Goal: Find contact information: Find contact information

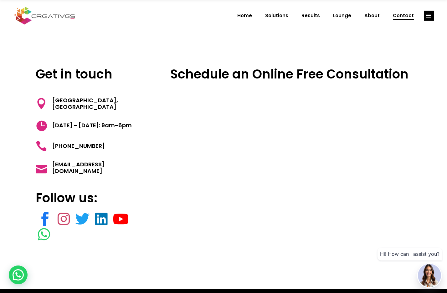
click at [56, 102] on span "[GEOGRAPHIC_DATA], [GEOGRAPHIC_DATA]" at bounding box center [97, 103] width 100 height 13
drag, startPoint x: 56, startPoint y: 102, endPoint x: 68, endPoint y: 105, distance: 12.6
click at [68, 105] on span "[GEOGRAPHIC_DATA], [GEOGRAPHIC_DATA]" at bounding box center [97, 103] width 100 height 13
copy span "[GEOGRAPHIC_DATA], [GEOGRAPHIC_DATA]"
drag, startPoint x: 105, startPoint y: 143, endPoint x: 54, endPoint y: 148, distance: 51.6
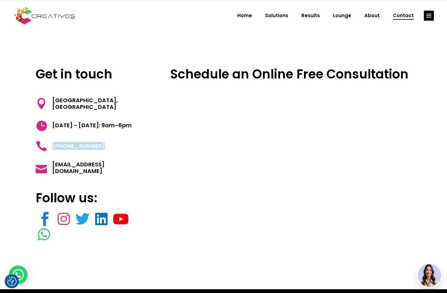
click at [54, 148] on h5 "[PHONE_NUMBER]" at bounding box center [92, 146] width 112 height 11
copy span "[PHONE_NUMBER]"
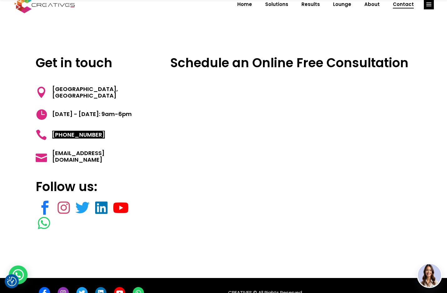
scroll to position [29, 0]
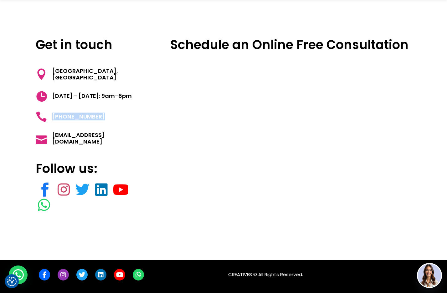
drag, startPoint x: 97, startPoint y: 187, endPoint x: 101, endPoint y: 188, distance: 3.9
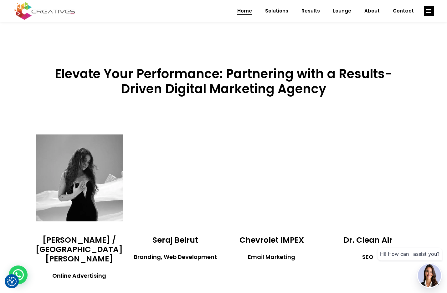
scroll to position [1018, 0]
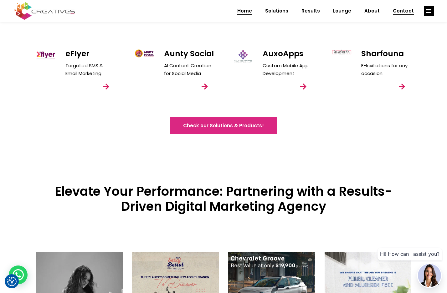
click at [402, 12] on span "Contact" at bounding box center [403, 11] width 21 height 16
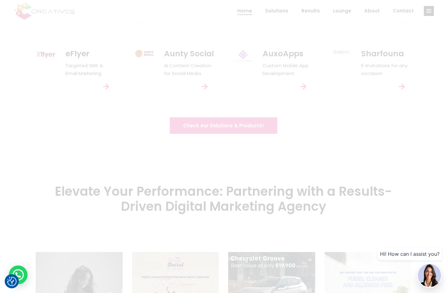
scroll to position [0, 0]
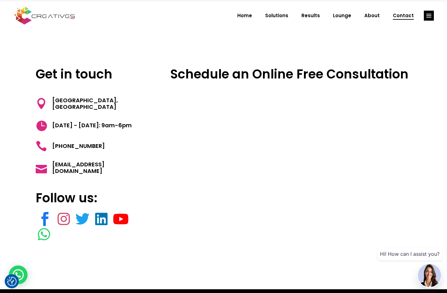
scroll to position [29, 0]
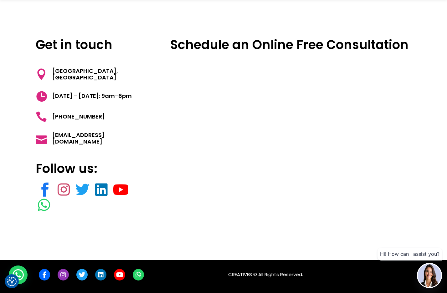
click at [427, 90] on div "Get in touch [GEOGRAPHIC_DATA] [DATE] - [DATE]: 9am-6pm [PHONE_NUMBER] [EMAIL_A…" at bounding box center [223, 131] width 447 height 258
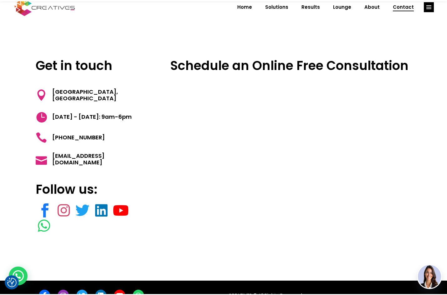
scroll to position [0, 0]
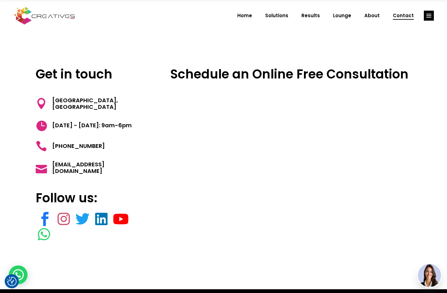
click at [62, 99] on span "[GEOGRAPHIC_DATA], [GEOGRAPHIC_DATA]" at bounding box center [97, 103] width 100 height 13
drag, startPoint x: 62, startPoint y: 99, endPoint x: 73, endPoint y: 105, distance: 13.2
click at [73, 105] on span "[GEOGRAPHIC_DATA], [GEOGRAPHIC_DATA]" at bounding box center [97, 103] width 100 height 13
copy span "[GEOGRAPHIC_DATA], [GEOGRAPHIC_DATA]"
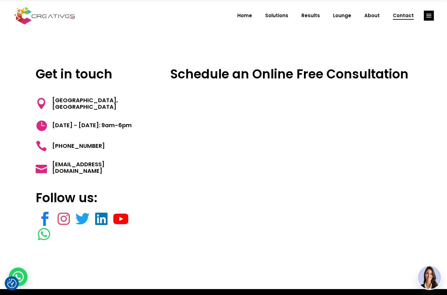
click at [59, 99] on span "[GEOGRAPHIC_DATA], [GEOGRAPHIC_DATA]" at bounding box center [97, 103] width 100 height 13
drag, startPoint x: 59, startPoint y: 99, endPoint x: 75, endPoint y: 105, distance: 17.1
click at [75, 105] on span "[GEOGRAPHIC_DATA], [GEOGRAPHIC_DATA]" at bounding box center [97, 103] width 100 height 13
click at [100, 124] on span "[DATE] - [DATE]: 9am-6pm" at bounding box center [89, 125] width 85 height 11
